Goal: Task Accomplishment & Management: Manage account settings

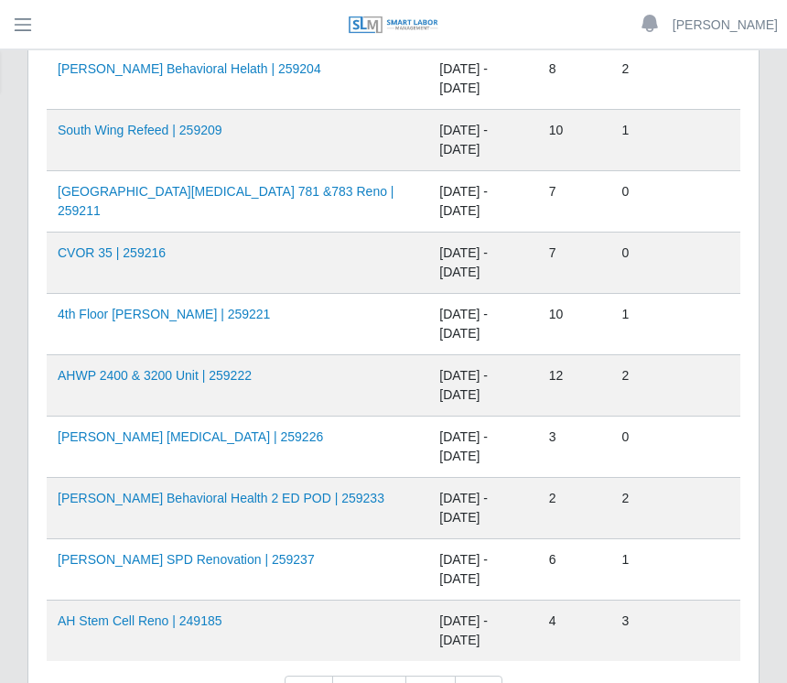
scroll to position [1247, 0]
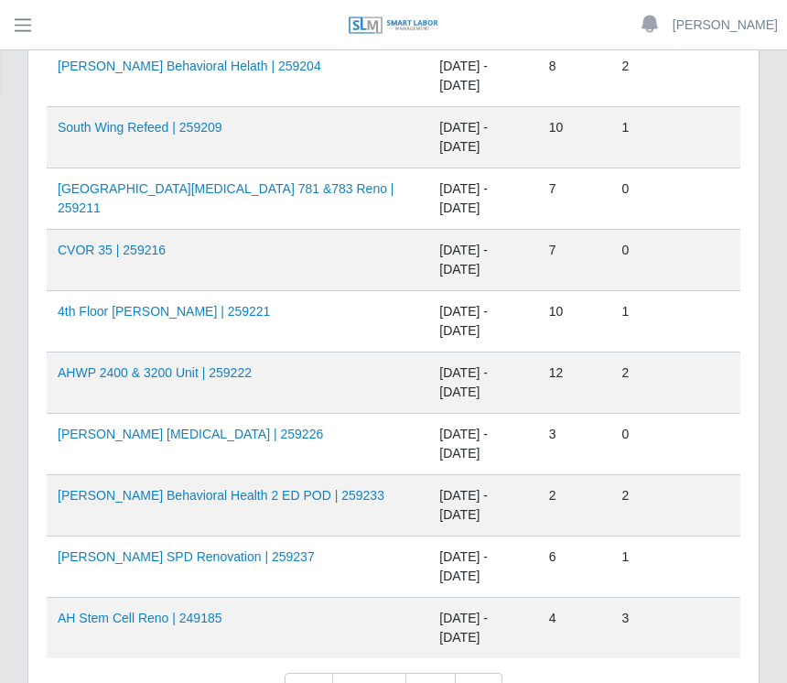
click at [224, 554] on link "AHO Sherman SPD Renovation | 259237" at bounding box center [186, 556] width 257 height 15
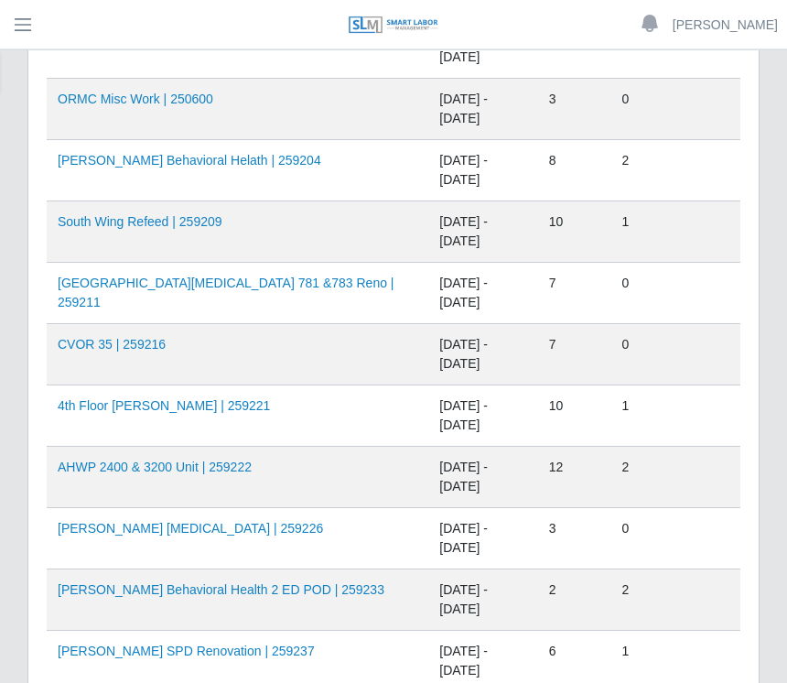
scroll to position [1153, 0]
click at [212, 534] on td "AHO Dialysis | 259226" at bounding box center [238, 538] width 382 height 61
click at [122, 531] on link "AHO Dialysis | 259226" at bounding box center [190, 528] width 265 height 15
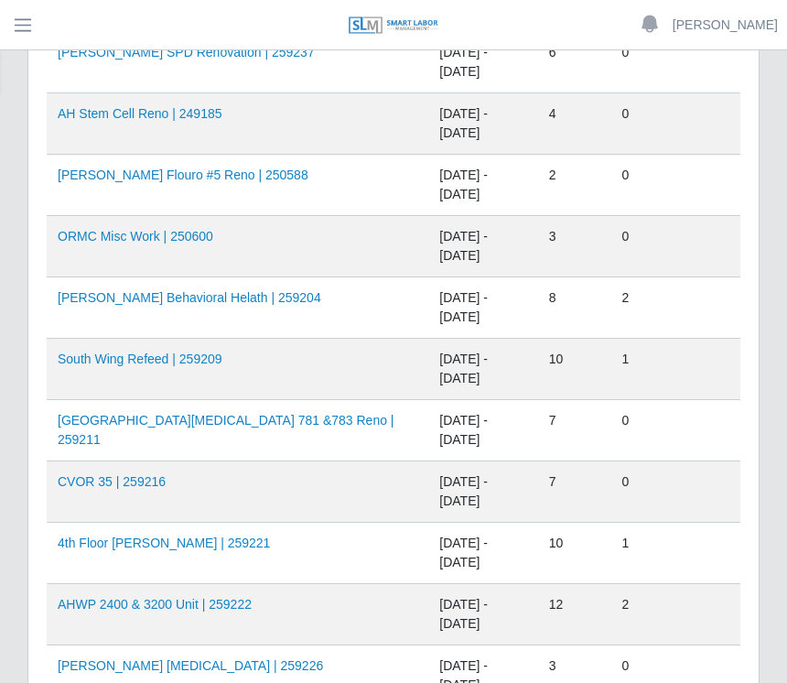
scroll to position [1011, 0]
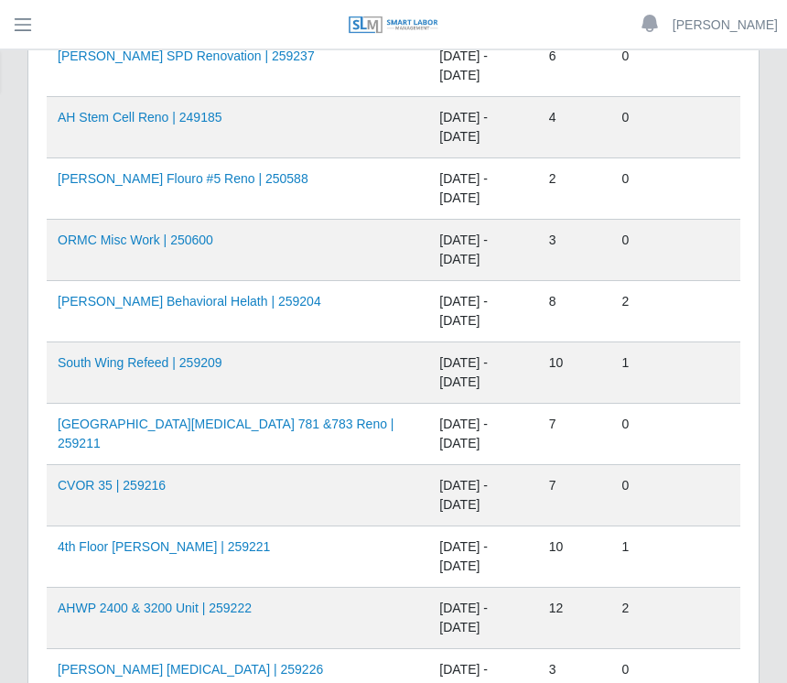
click at [235, 307] on link "AHO Behavioral Helath | 259204" at bounding box center [189, 302] width 263 height 15
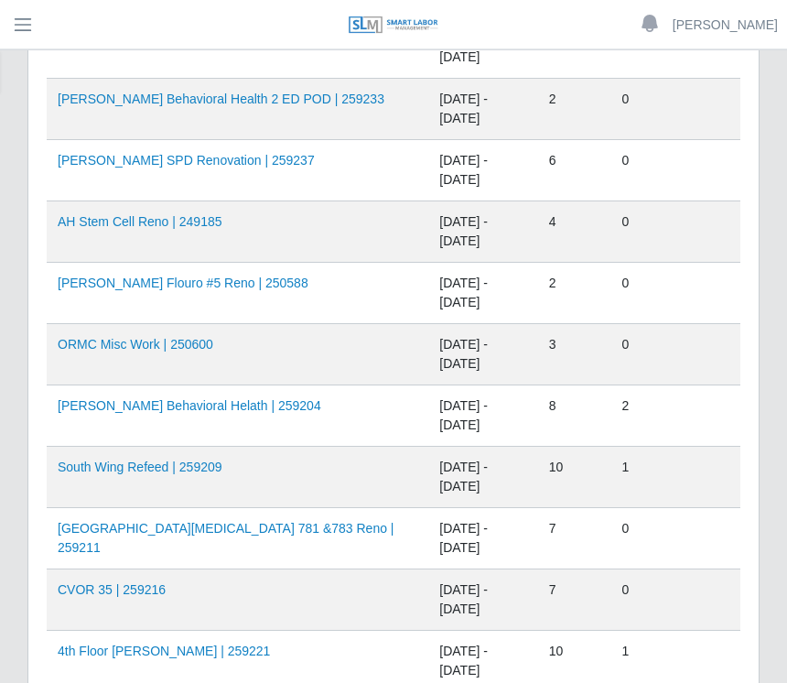
scroll to position [890, 0]
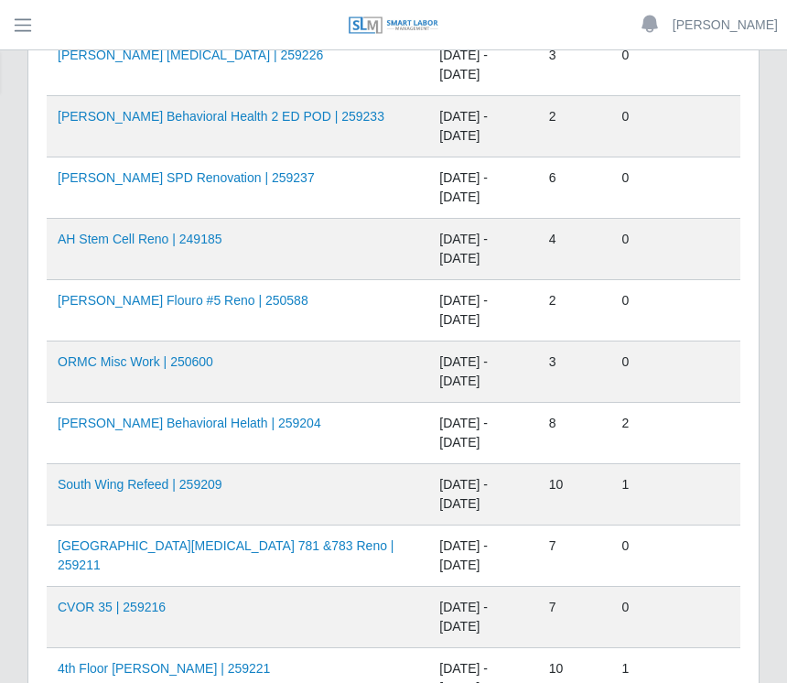
click at [242, 247] on td "AH Stem Cell Reno | 249185" at bounding box center [238, 249] width 382 height 61
click at [172, 238] on link "AH Stem Cell Reno | 249185" at bounding box center [140, 238] width 165 height 15
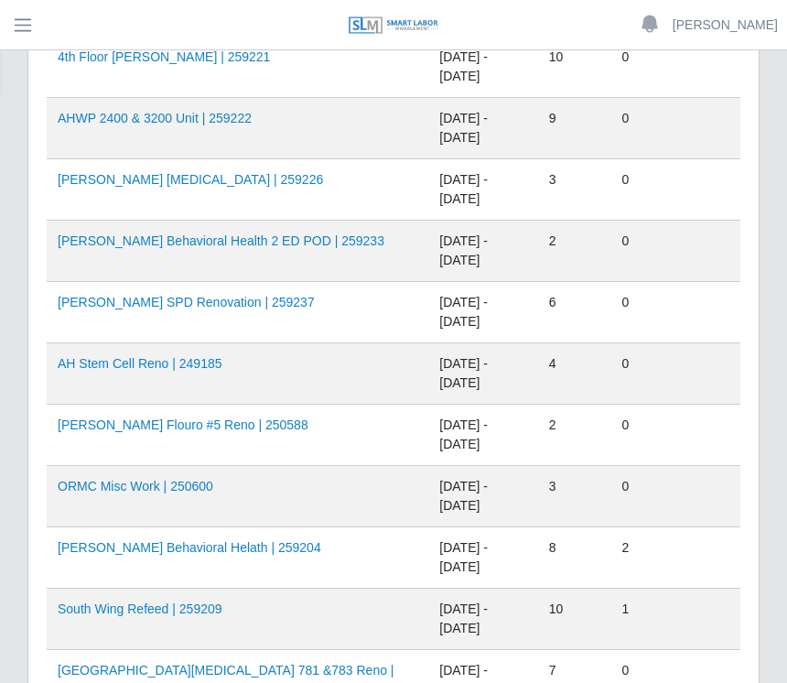
scroll to position [765, 0]
click at [144, 185] on link "AHO Dialysis | 259226" at bounding box center [190, 180] width 265 height 15
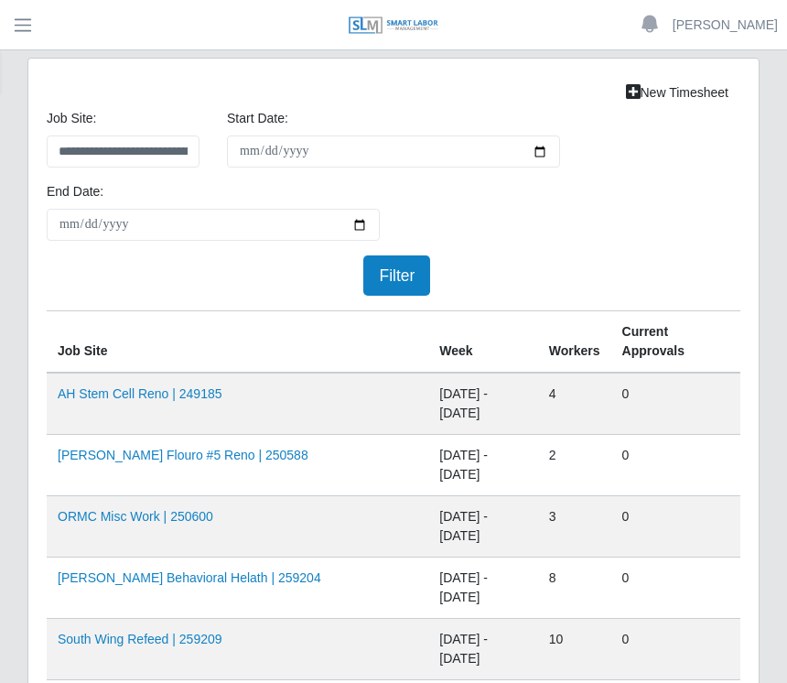
scroll to position [766, 0]
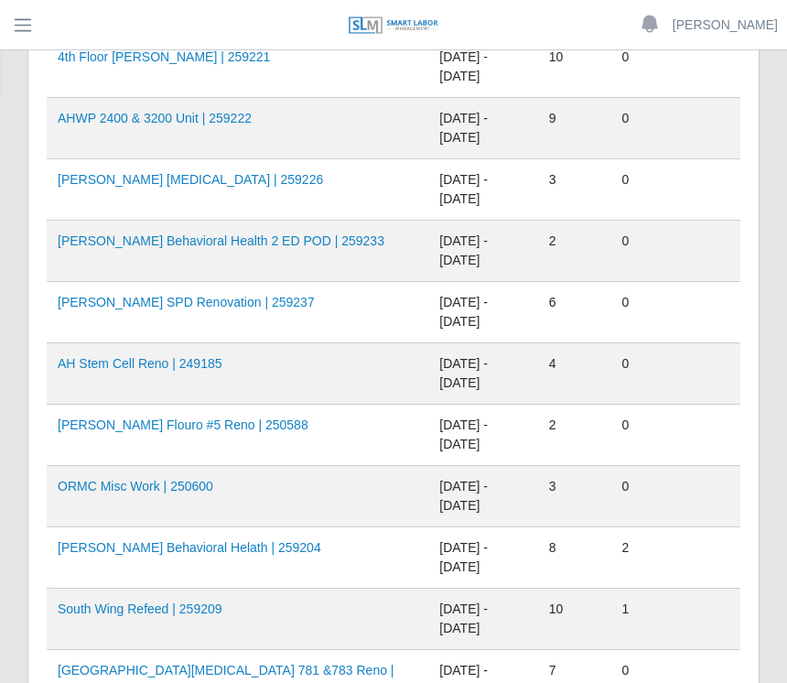
click at [180, 116] on link "AHWP 2400 & 3200 Unit | 259222" at bounding box center [155, 118] width 194 height 15
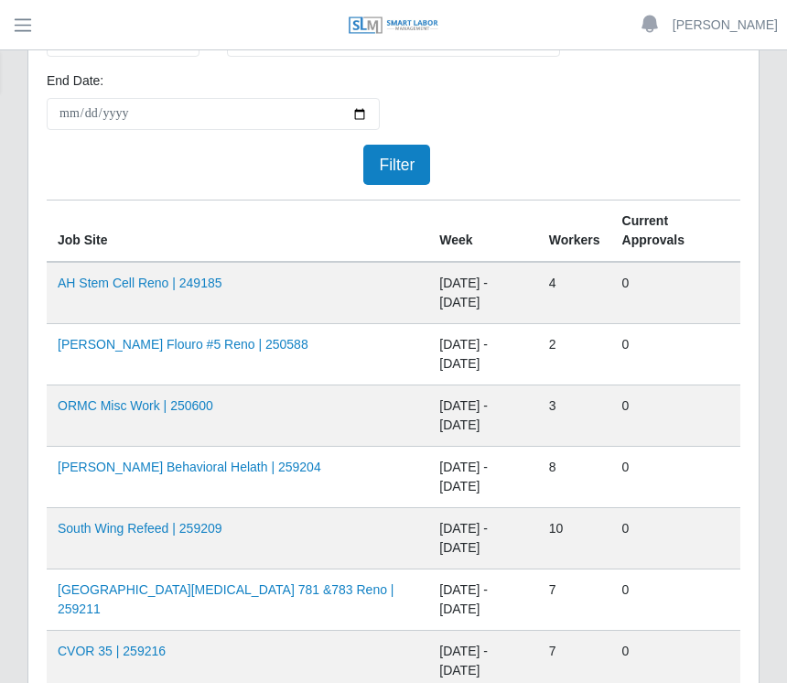
scroll to position [131, 0]
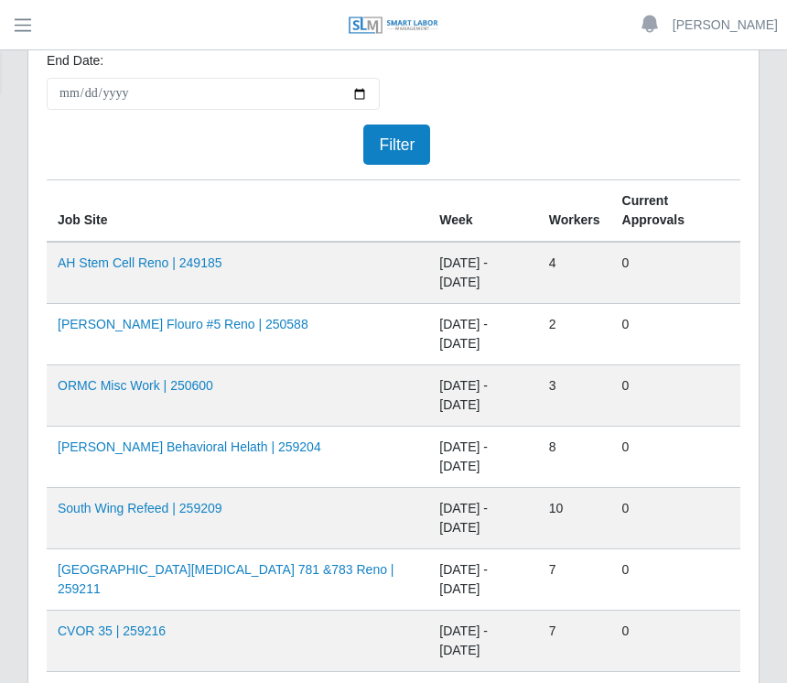
click at [193, 319] on link "AHO Flouro #5 Reno | 250588" at bounding box center [183, 324] width 251 height 15
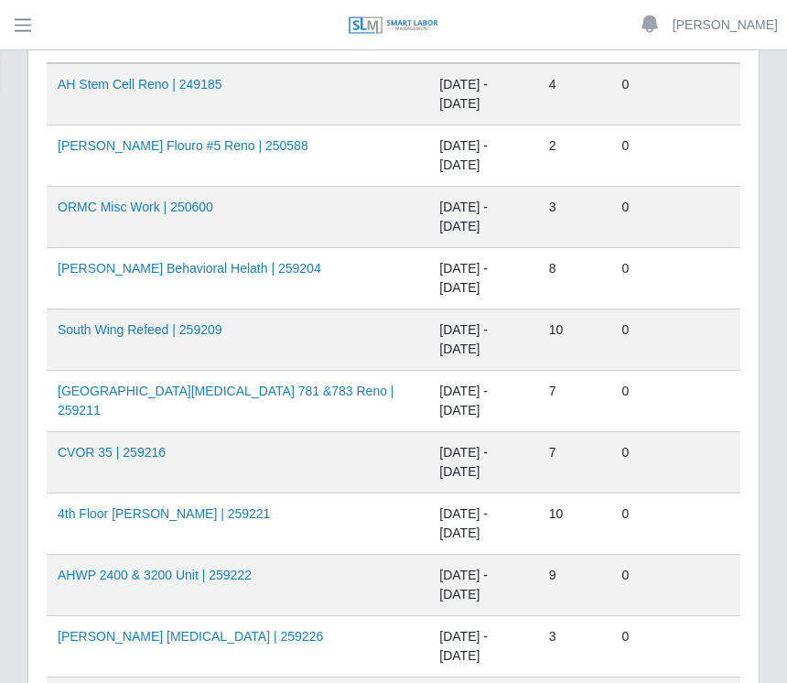
scroll to position [315, 0]
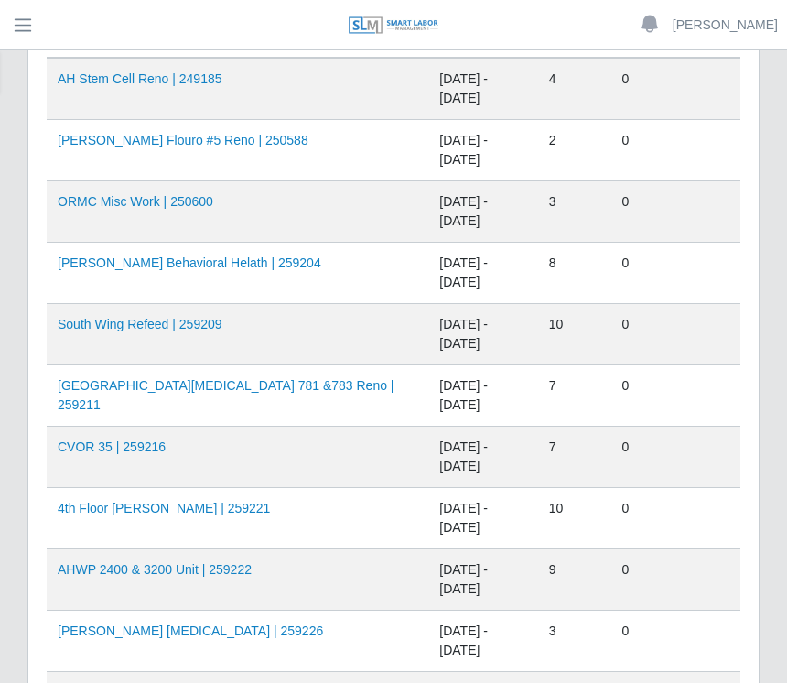
click at [228, 388] on link "OAHO Cancer Center Suites 781 &783 Reno | 259211" at bounding box center [226, 395] width 337 height 34
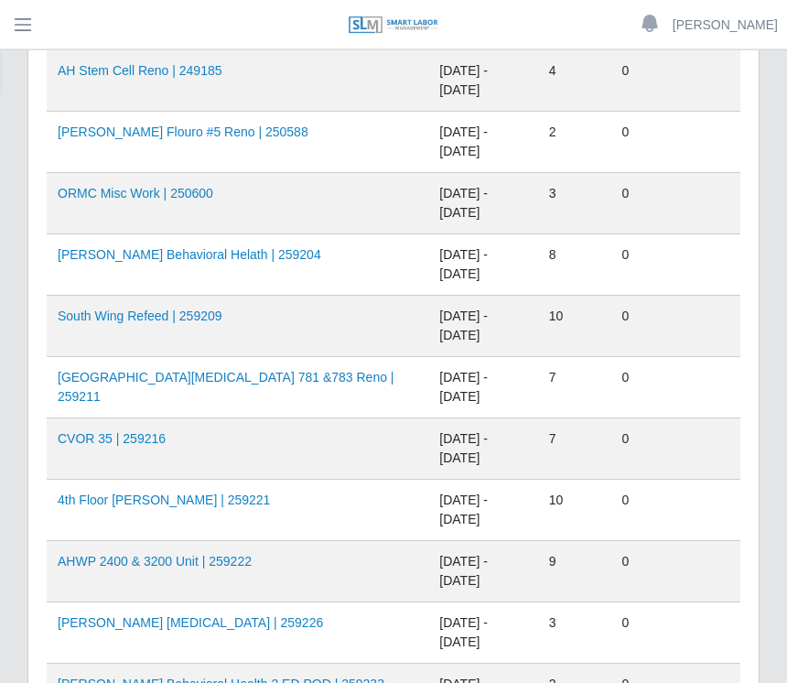
scroll to position [329, 0]
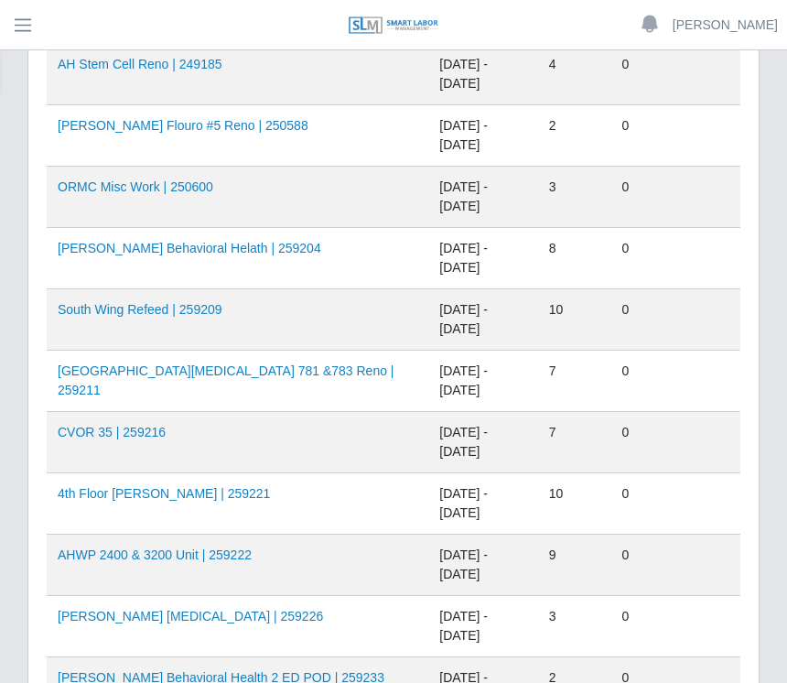
click at [179, 311] on link "South Wing Refeed | 259209" at bounding box center [140, 309] width 165 height 15
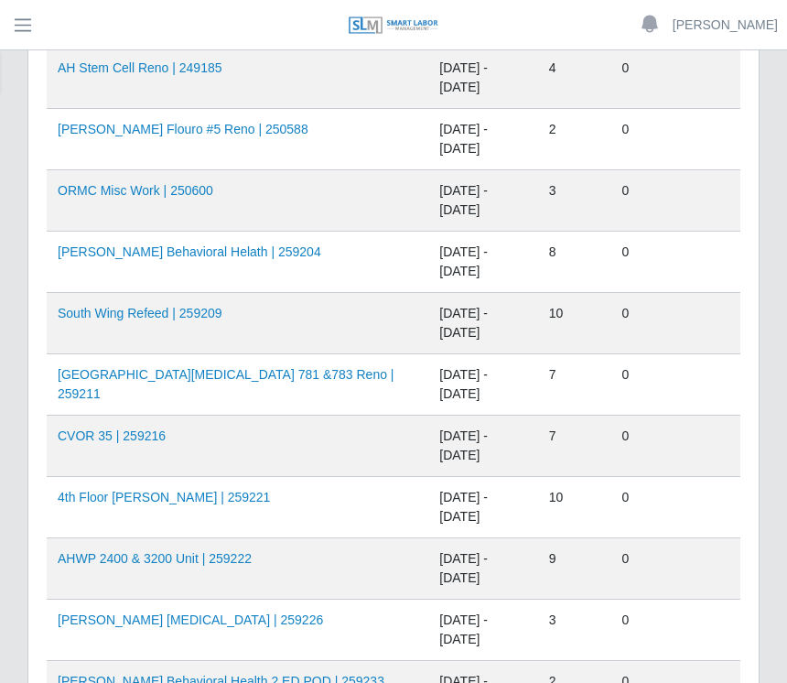
scroll to position [328, 0]
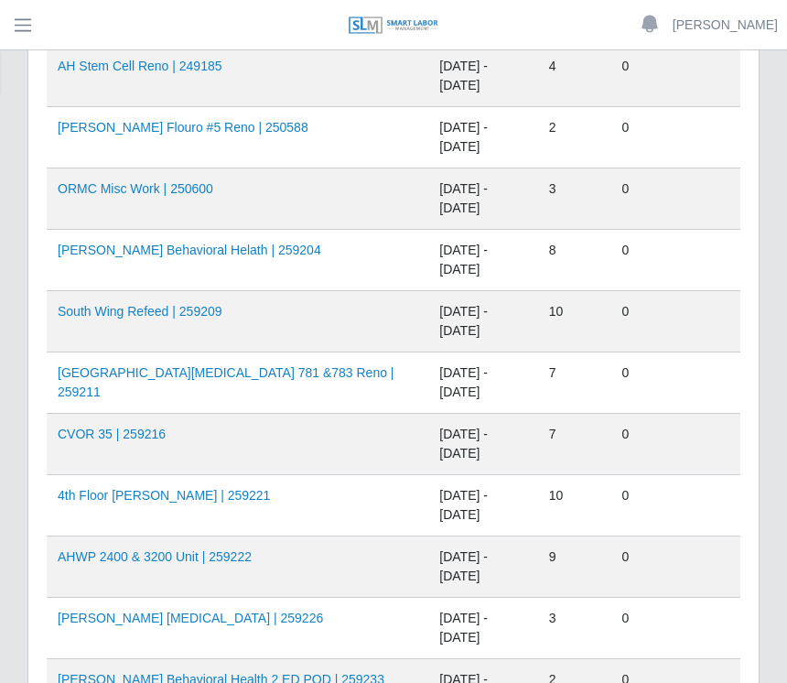
click at [242, 376] on link "OAHO Cancer Center Suites 781 &783 Reno | 259211" at bounding box center [226, 382] width 337 height 34
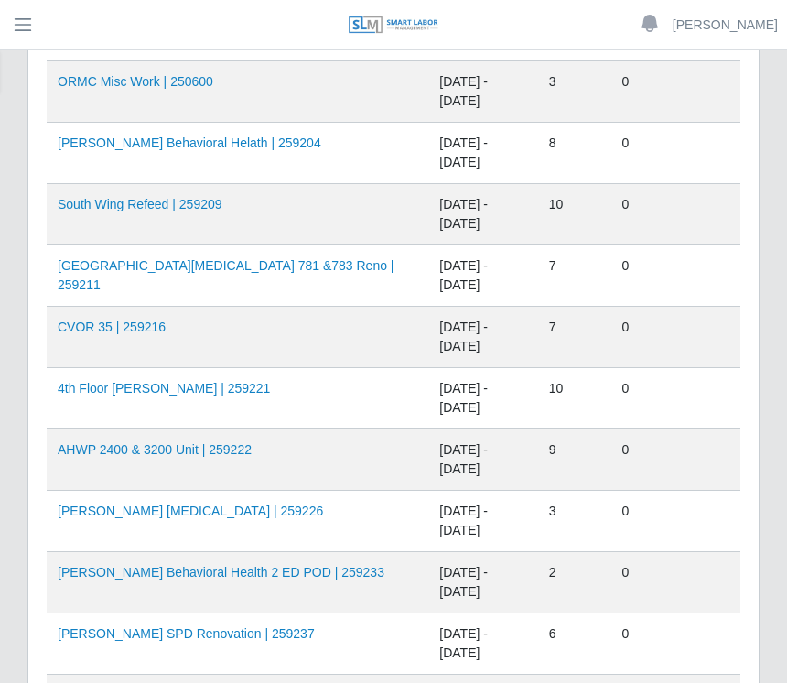
scroll to position [438, 0]
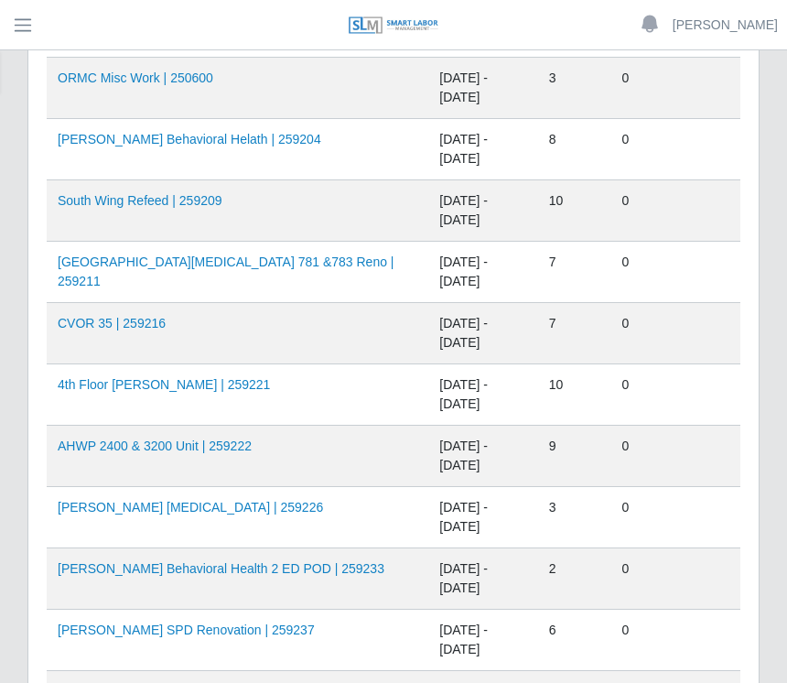
click at [232, 452] on link "AHWP 2400 & 3200 Unit | 259222" at bounding box center [155, 445] width 194 height 15
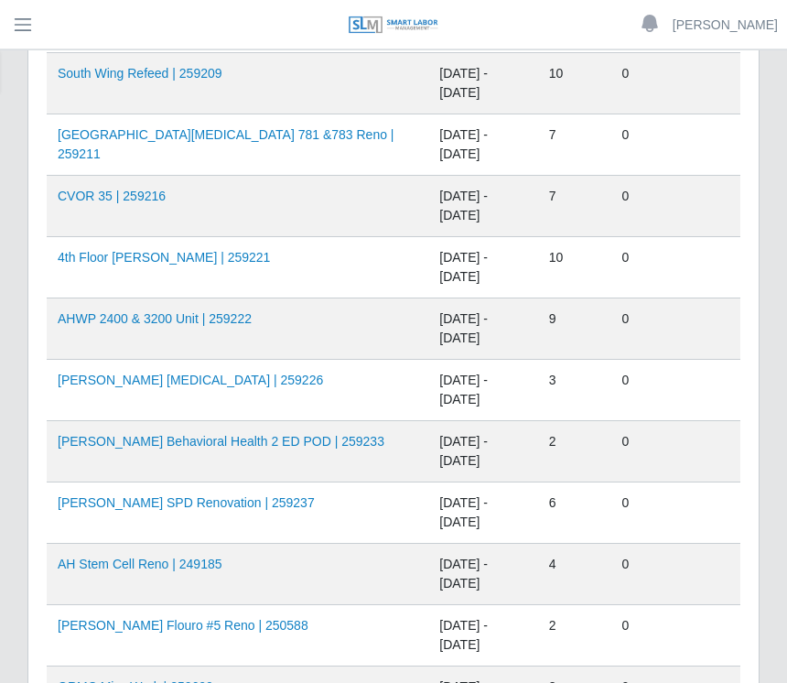
scroll to position [581, 0]
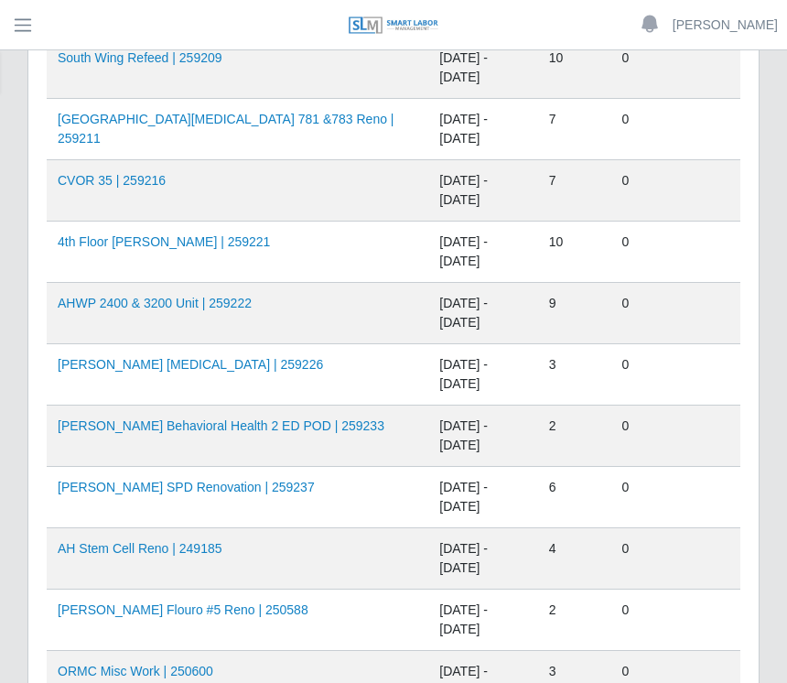
click at [167, 367] on link "AHO Dialysis | 259226" at bounding box center [190, 364] width 265 height 15
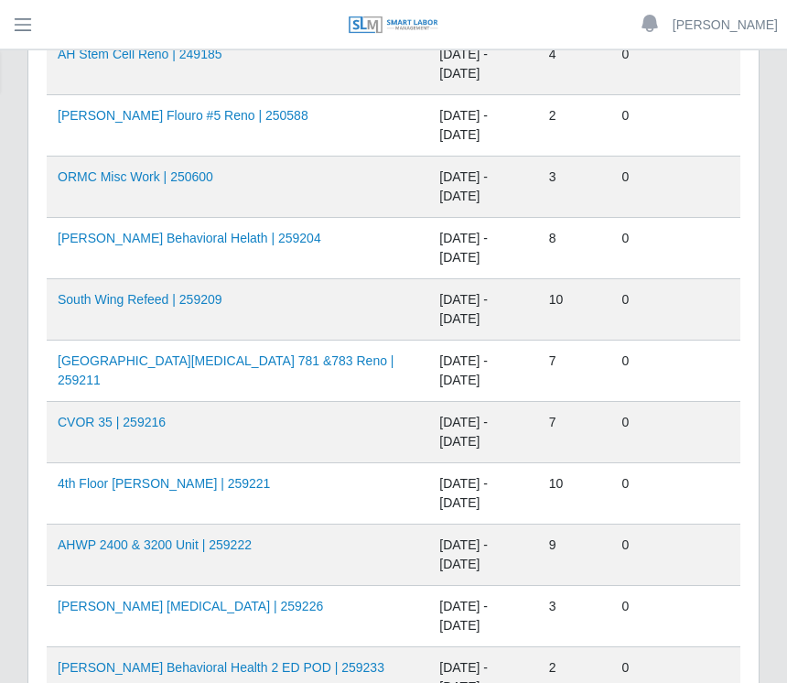
scroll to position [339, 0]
click at [252, 420] on td "CVOR 35 | 259216" at bounding box center [238, 432] width 382 height 61
click at [151, 422] on link "CVOR 35 | 259216" at bounding box center [112, 421] width 108 height 15
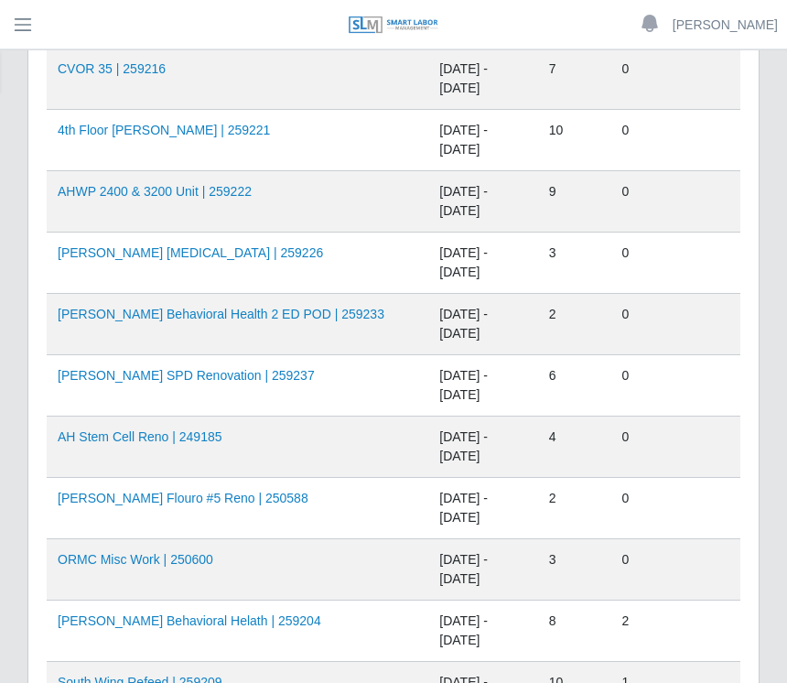
scroll to position [698, 0]
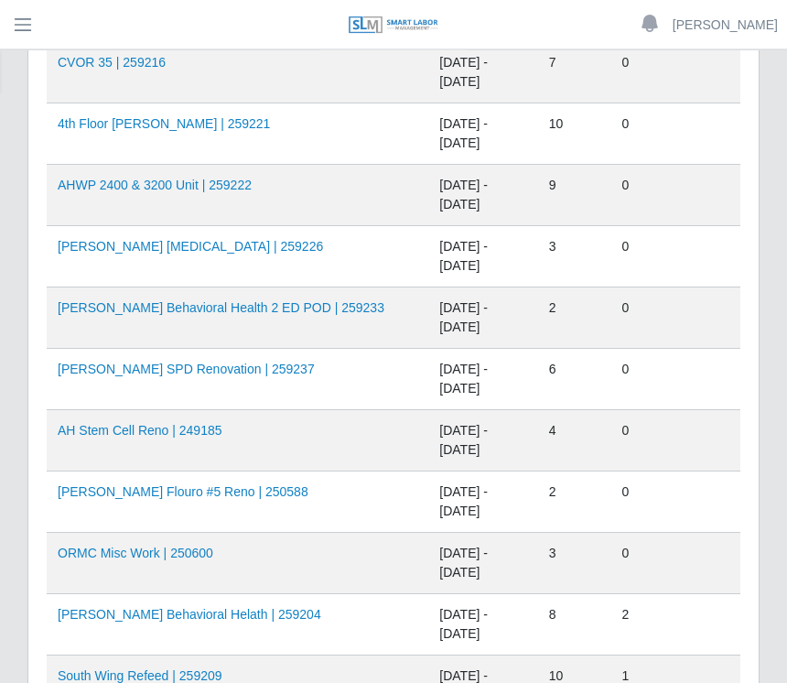
click at [247, 374] on link "AHO Sherman SPD Renovation | 259237" at bounding box center [186, 369] width 257 height 15
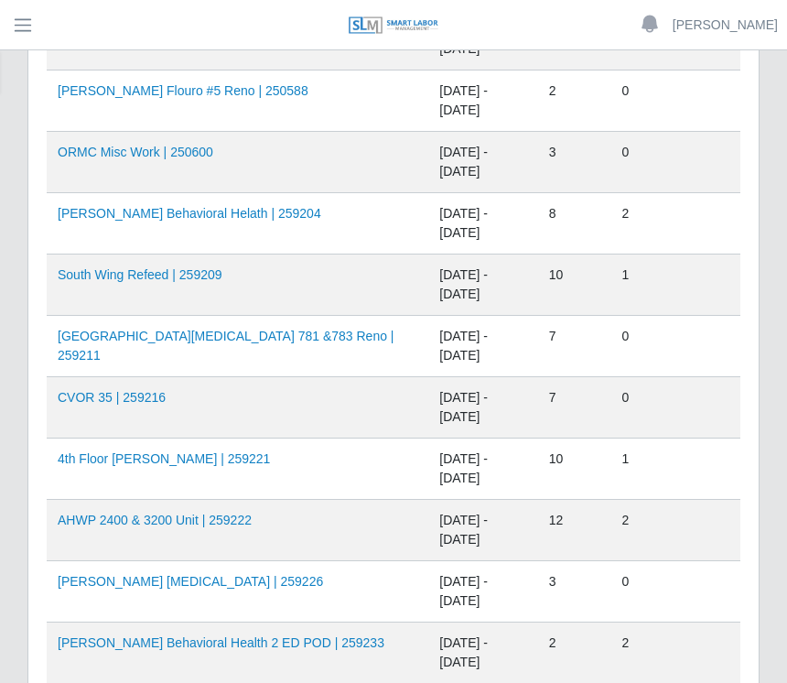
scroll to position [1342, 0]
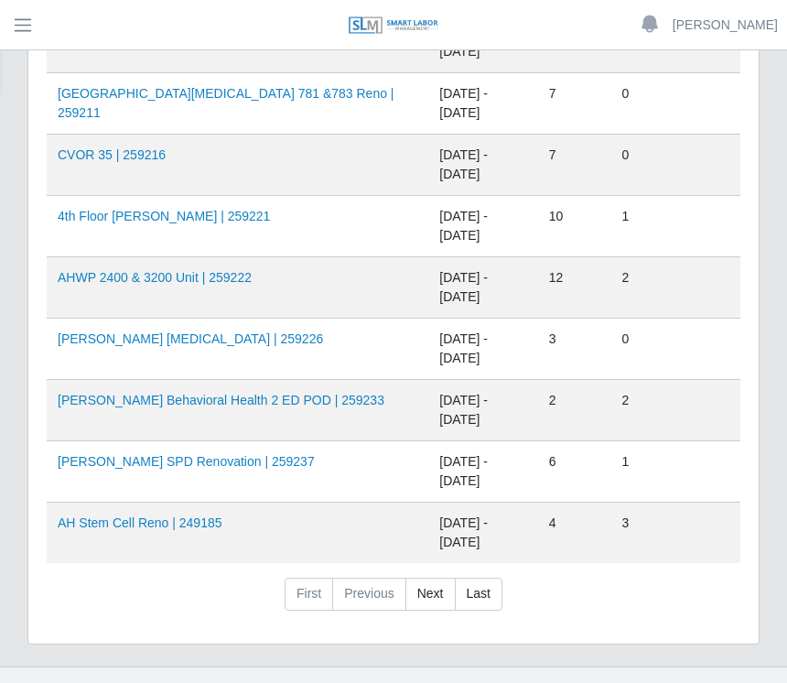
click at [231, 479] on td "AHO Sherman SPD Renovation | 259237" at bounding box center [238, 471] width 382 height 61
click at [231, 467] on link "AHO Sherman SPD Renovation | 259237" at bounding box center [186, 461] width 257 height 15
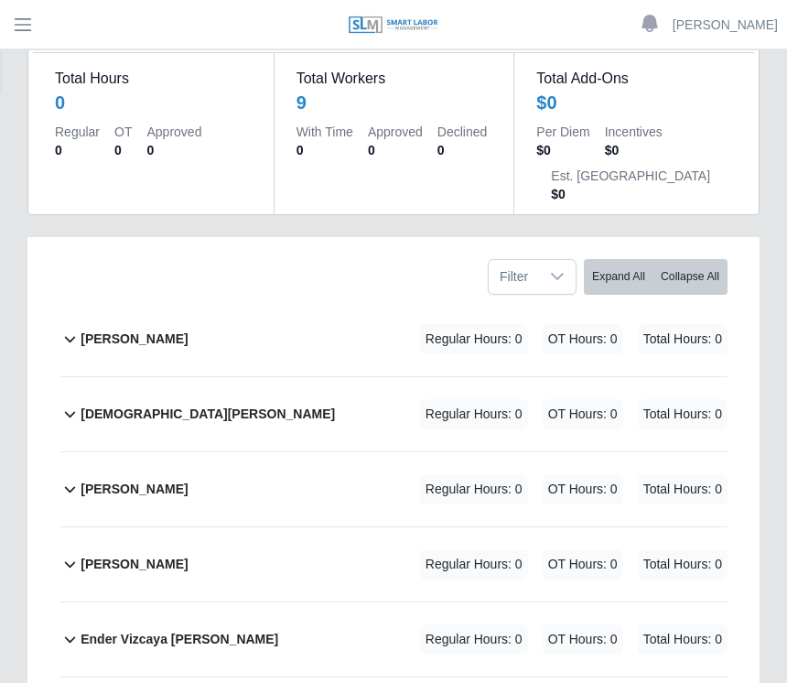
scroll to position [156, 0]
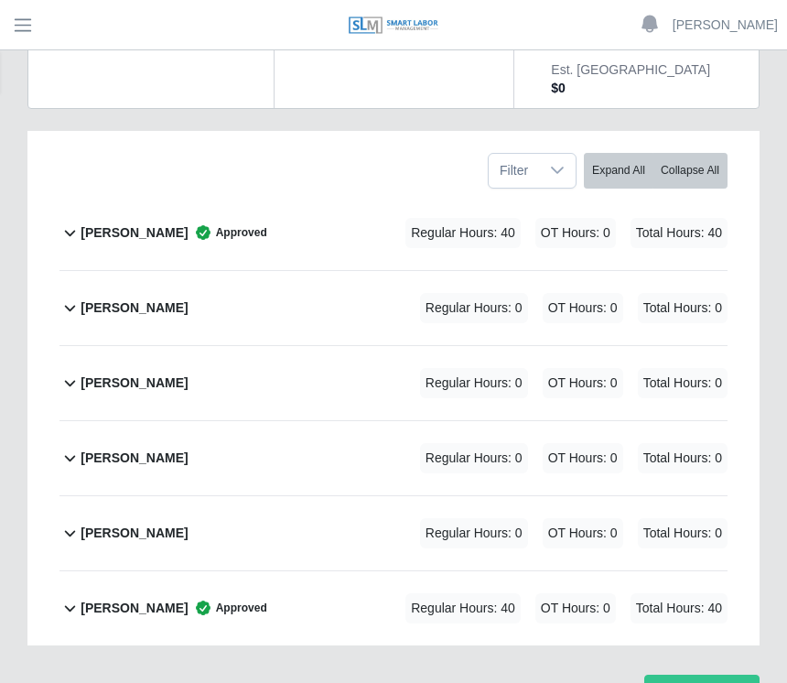
scroll to position [281, 0]
